Goal: Check status: Check status

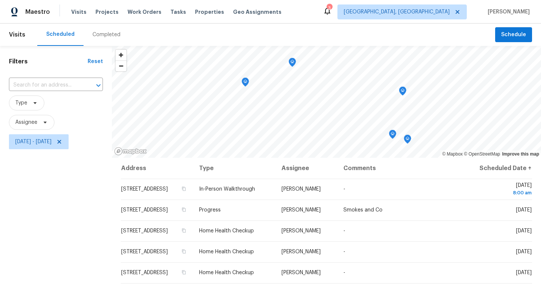
scroll to position [37, 0]
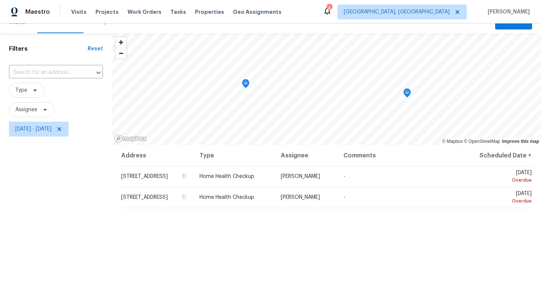
scroll to position [13, 0]
click at [51, 130] on span "[DATE] - [DATE]" at bounding box center [33, 128] width 36 height 7
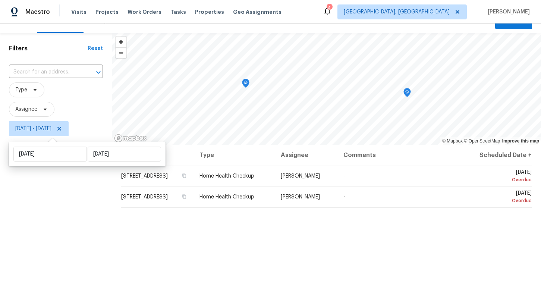
click at [111, 161] on div "[DATE] [DATE]" at bounding box center [87, 154] width 157 height 24
click at [114, 156] on input "[DATE]" at bounding box center [124, 153] width 73 height 15
select select "8"
select select "2025"
select select "9"
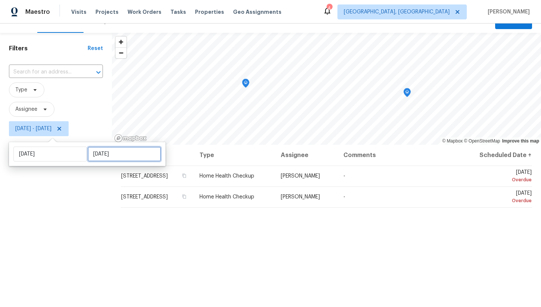
select select "2025"
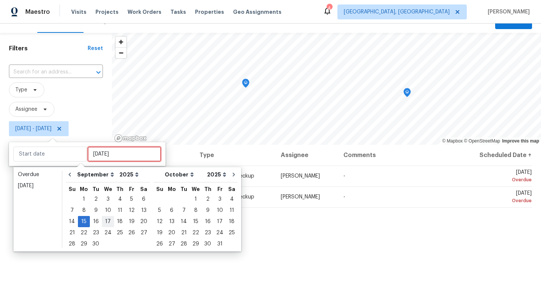
type input "[DATE]"
click at [94, 224] on div "16" at bounding box center [96, 221] width 12 height 10
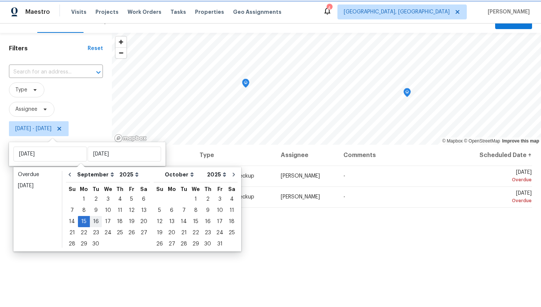
type input "[DATE]"
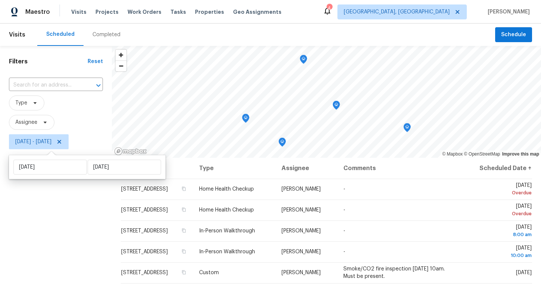
click at [78, 222] on div "Filters Reset ​ Type Assignee [DATE] - [DATE]" at bounding box center [56, 224] width 112 height 357
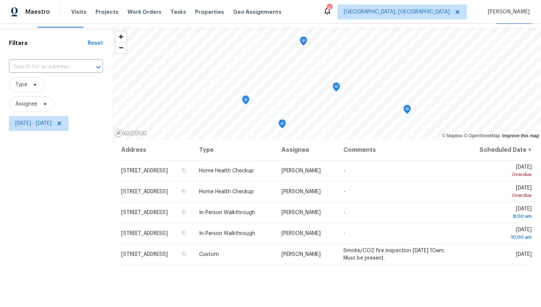
scroll to position [19, 0]
click at [119, 45] on span "Zoom out" at bounding box center [121, 47] width 11 height 10
click at [122, 37] on span "Zoom in" at bounding box center [121, 36] width 11 height 11
